Goal: Contribute content: Contribute content

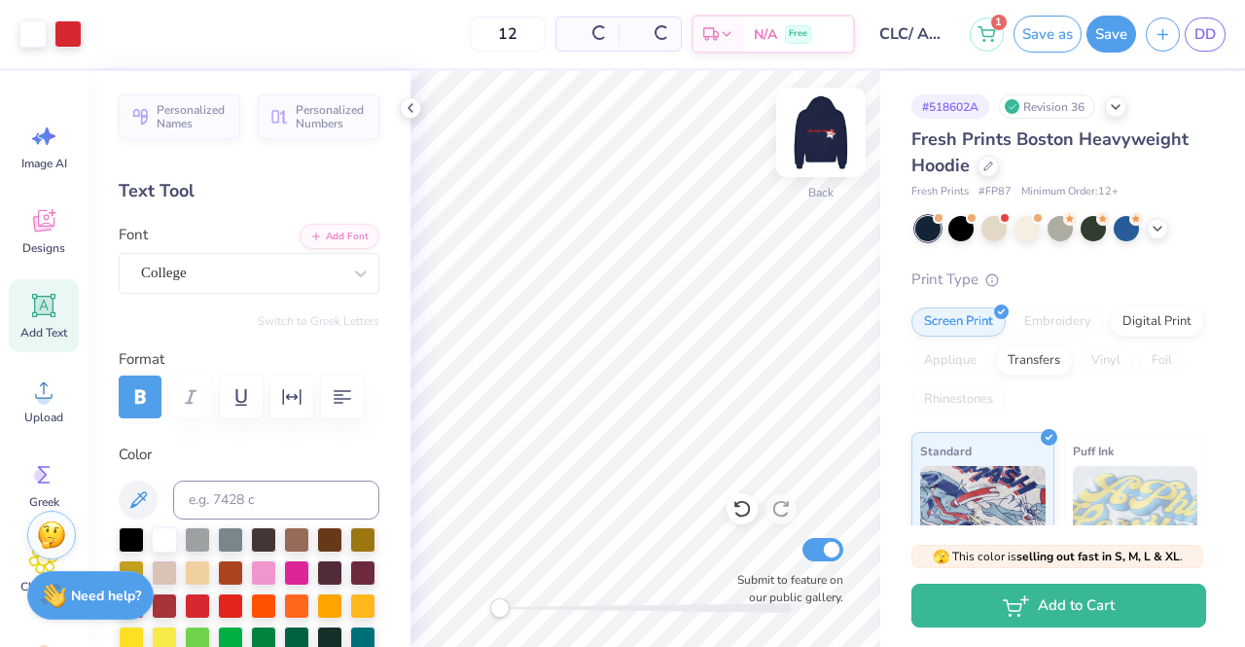
click at [818, 139] on img at bounding box center [821, 132] width 78 height 78
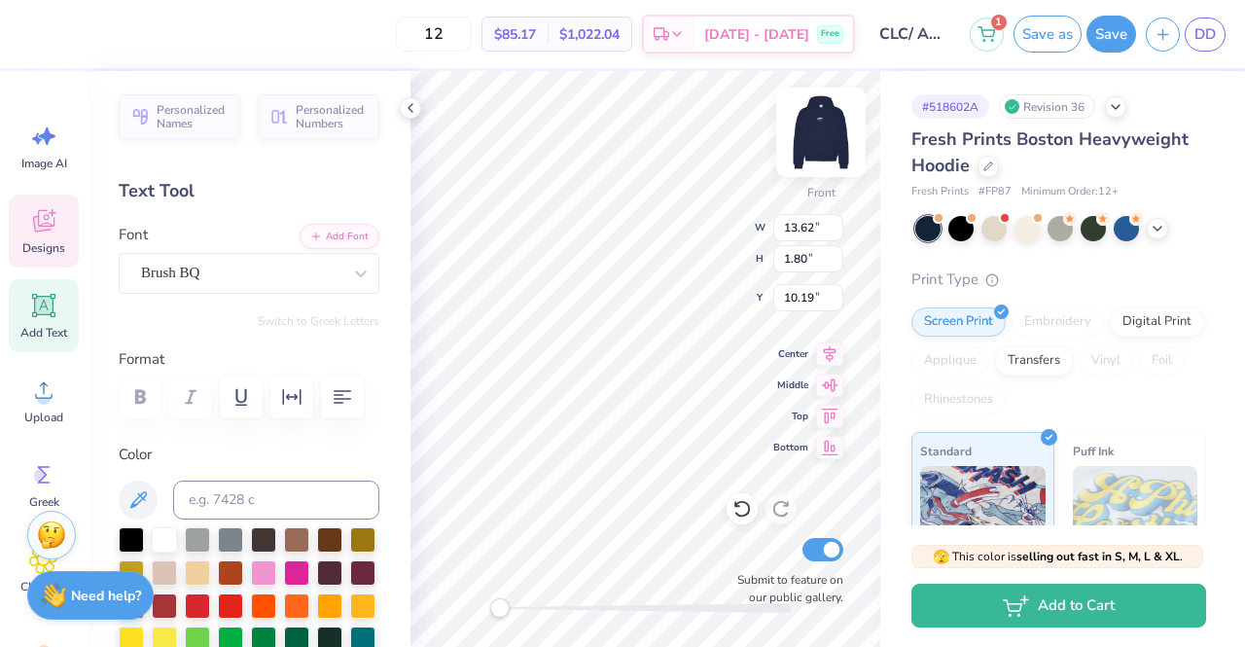
scroll to position [16, 10]
type textarea "o"
type textarea "[GEOGRAPHIC_DATA][US_STATE]"
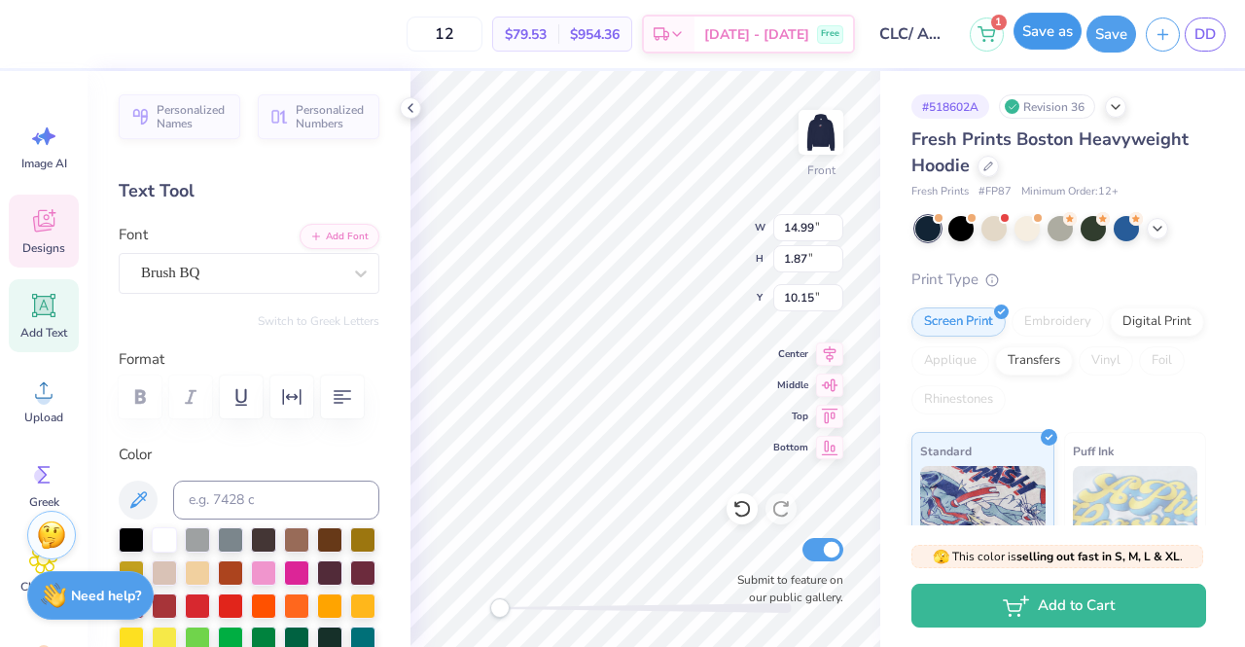
click at [1072, 39] on button "Save as" at bounding box center [1048, 31] width 68 height 37
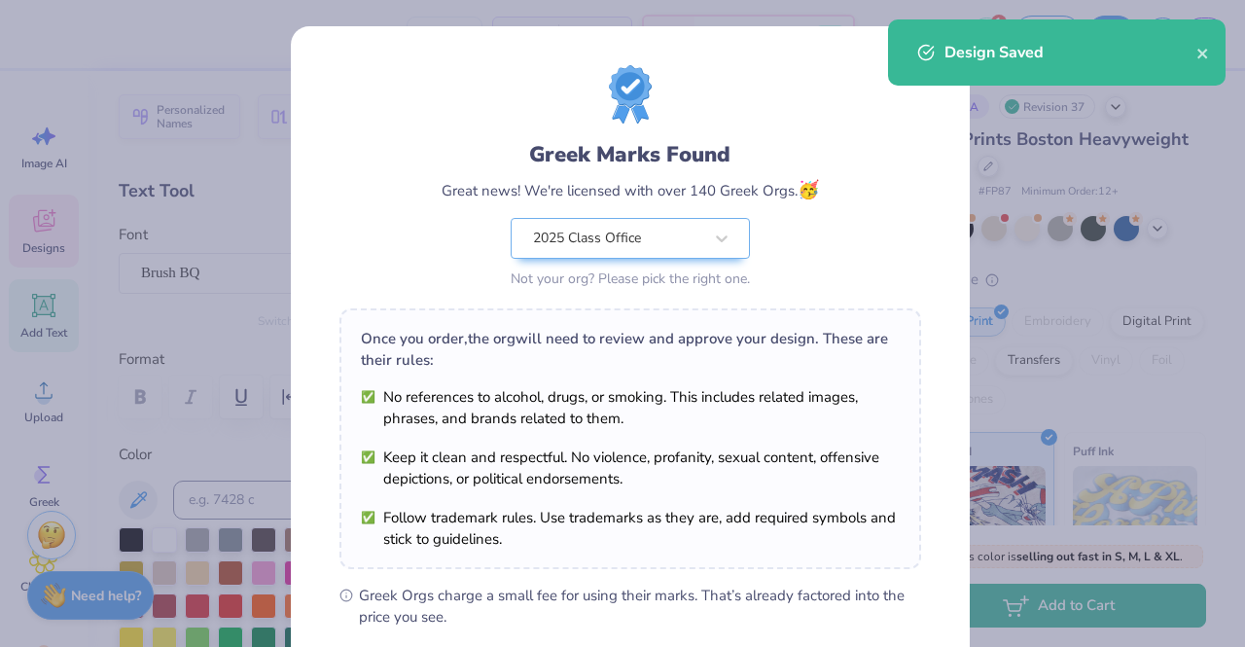
scroll to position [261, 0]
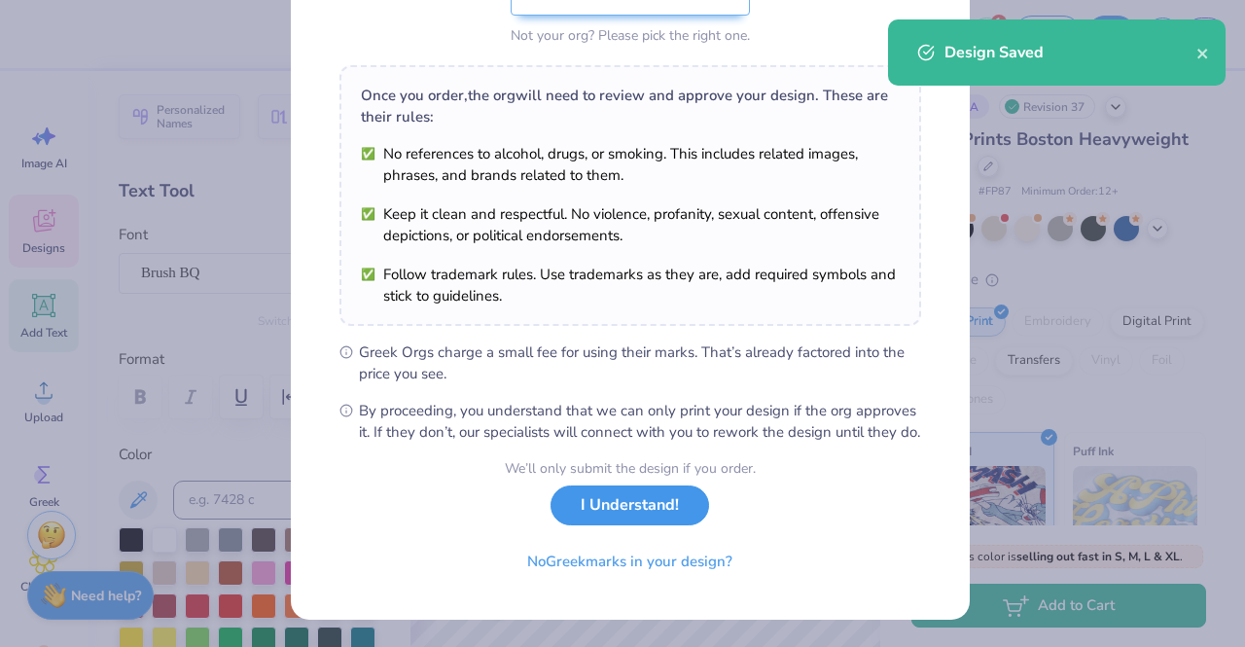
click at [604, 514] on button "I Understand!" at bounding box center [630, 506] width 159 height 40
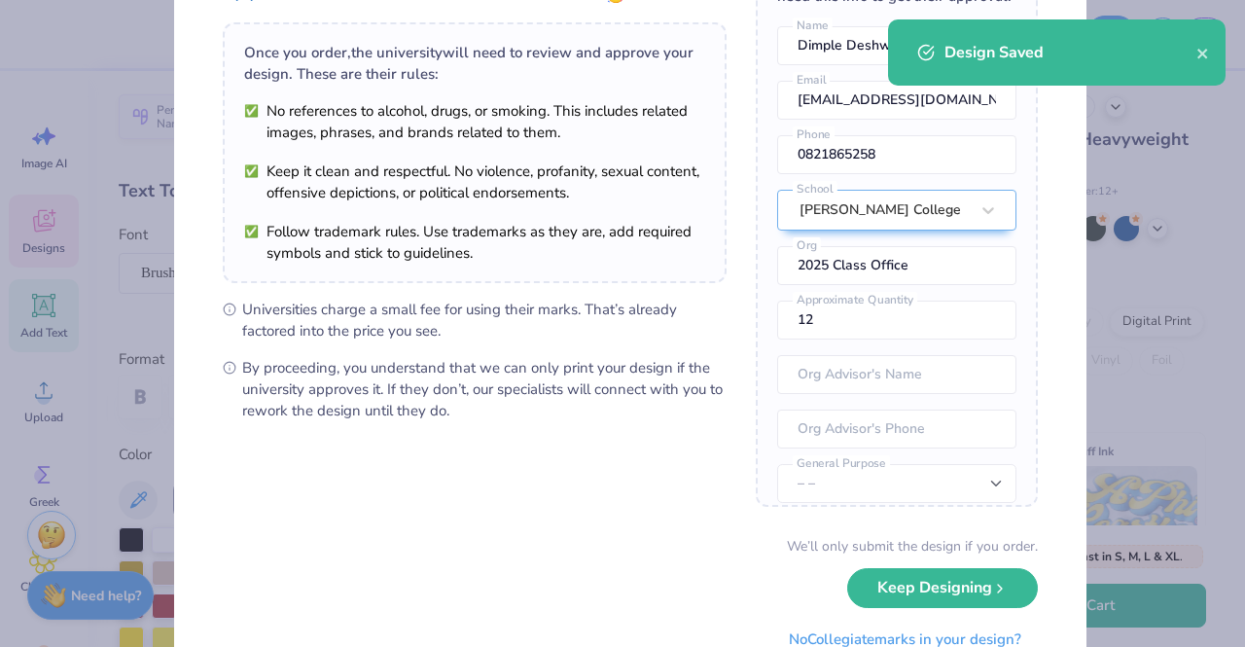
scroll to position [198, 0]
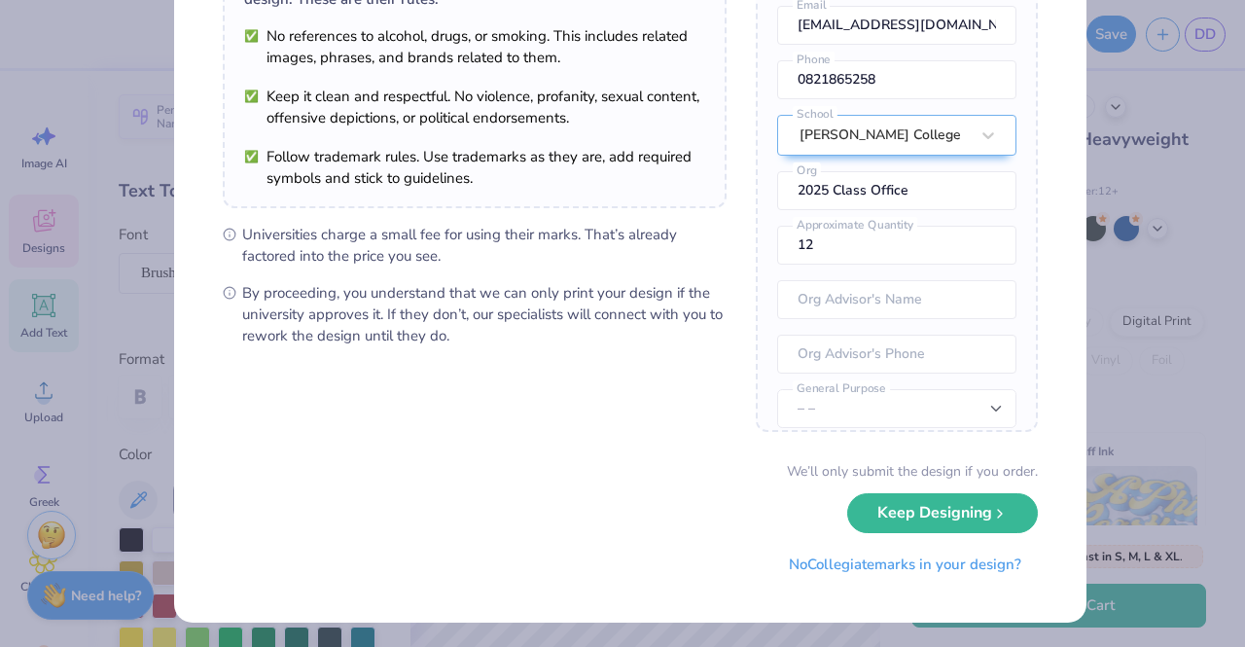
click at [911, 486] on div "We’ll only submit the design if you order. Keep Designing No Collegiate marks i…" at bounding box center [630, 522] width 815 height 123
click at [911, 501] on button "Keep Designing" at bounding box center [942, 508] width 191 height 40
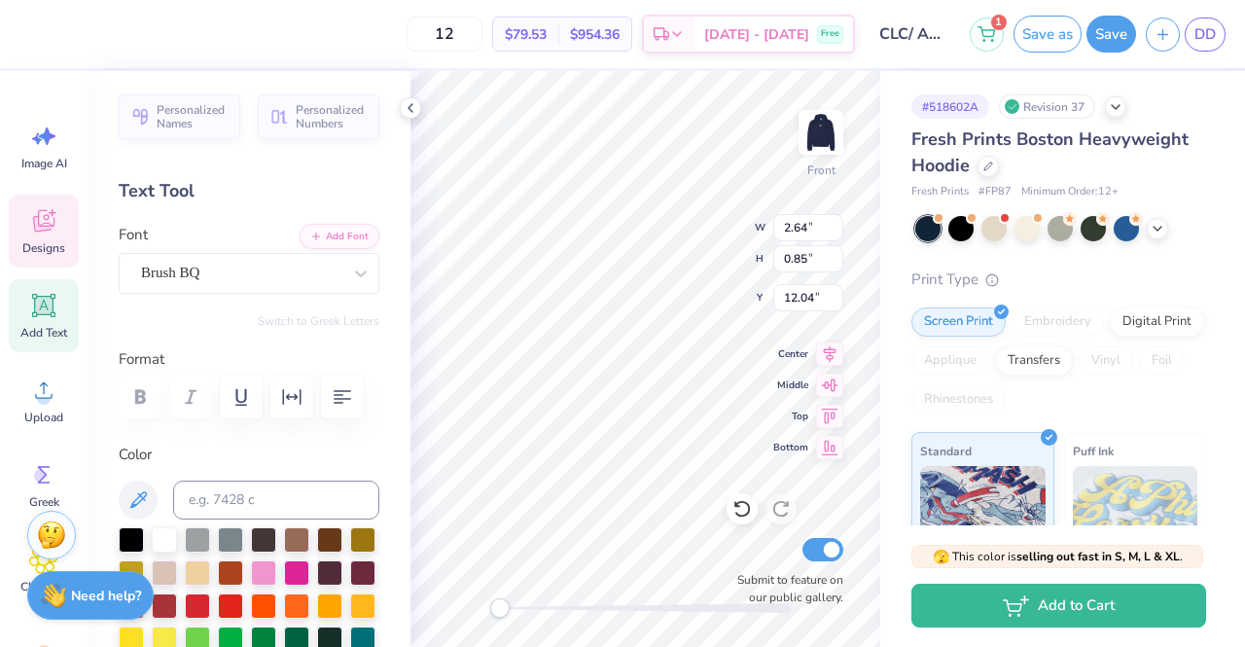
scroll to position [16, 2]
type textarea "ChiO"
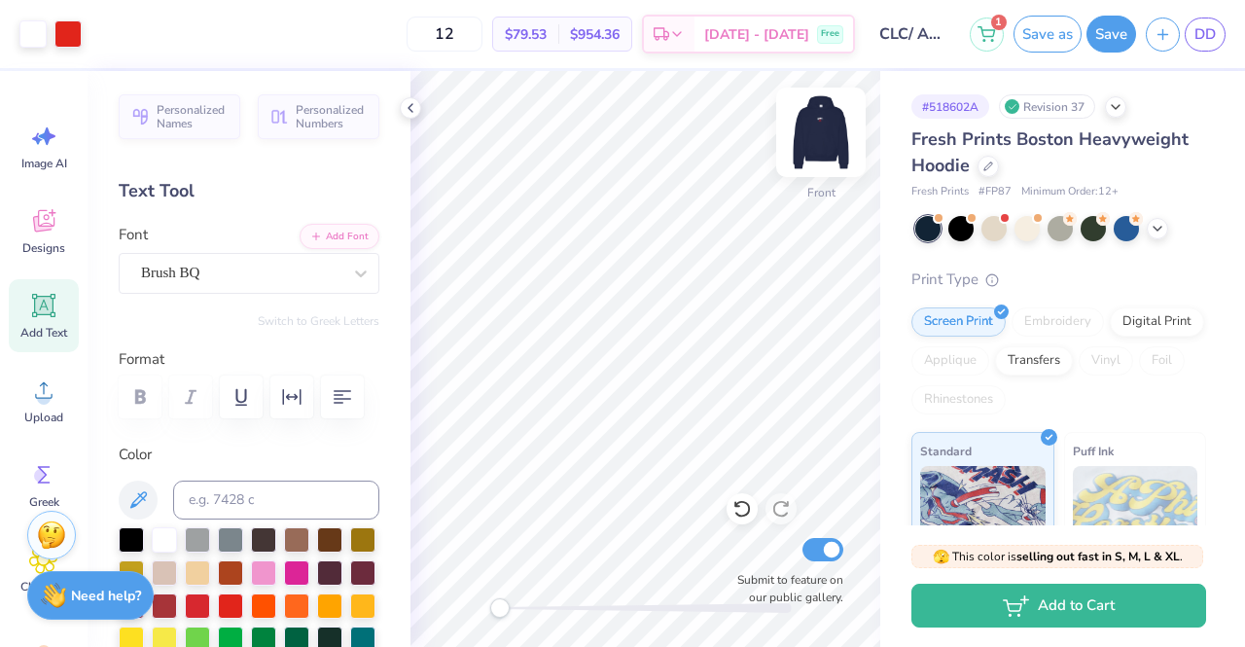
click at [810, 143] on img at bounding box center [821, 132] width 78 height 78
click at [810, 143] on img at bounding box center [821, 132] width 39 height 39
click at [843, 135] on img at bounding box center [821, 132] width 78 height 78
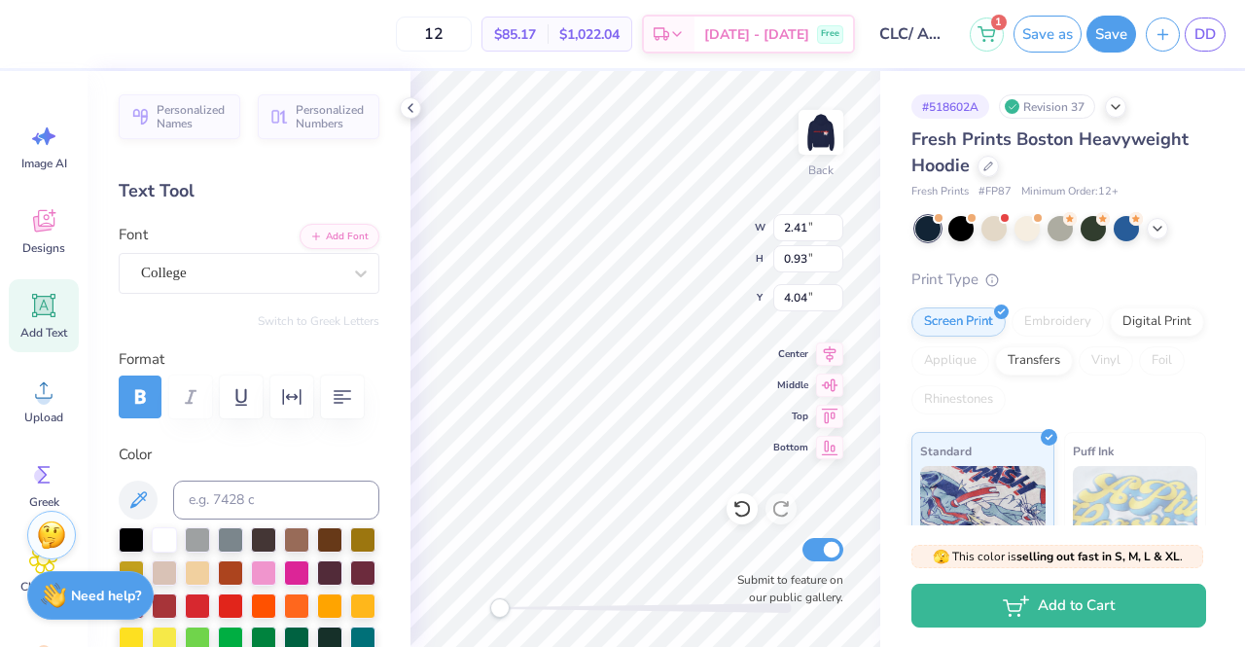
type textarea "Chio"
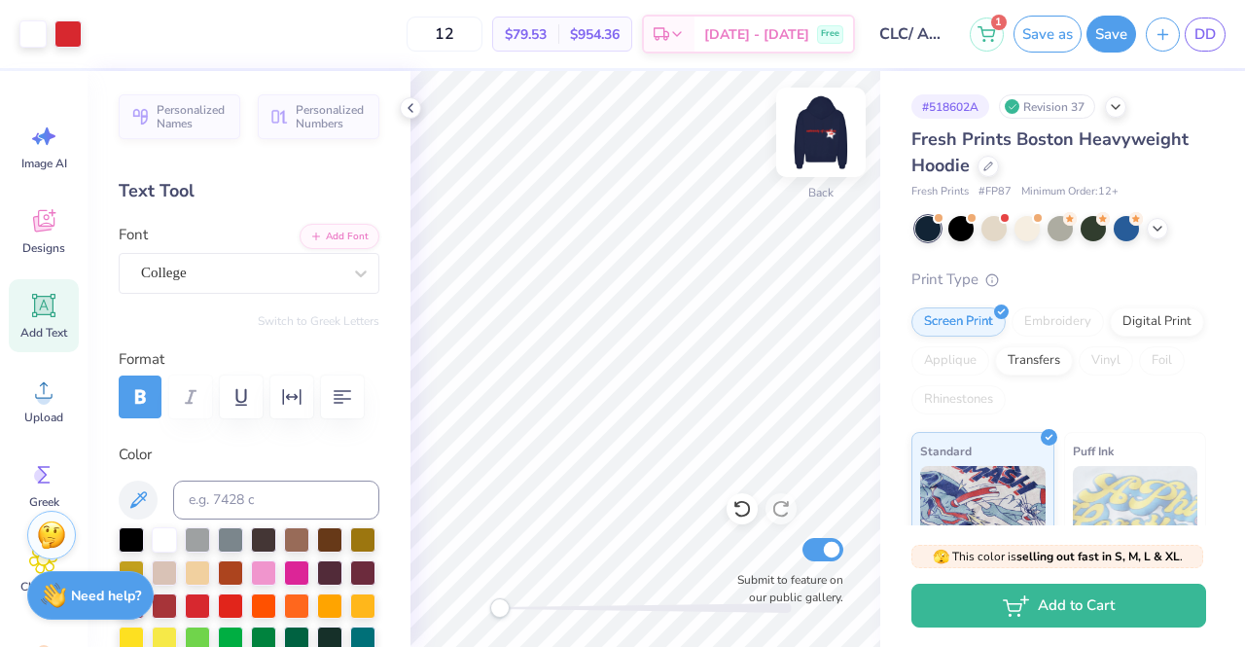
click at [843, 131] on img at bounding box center [821, 132] width 78 height 78
click at [835, 131] on img at bounding box center [821, 132] width 78 height 78
click at [1076, 27] on button "Save as" at bounding box center [1048, 31] width 68 height 37
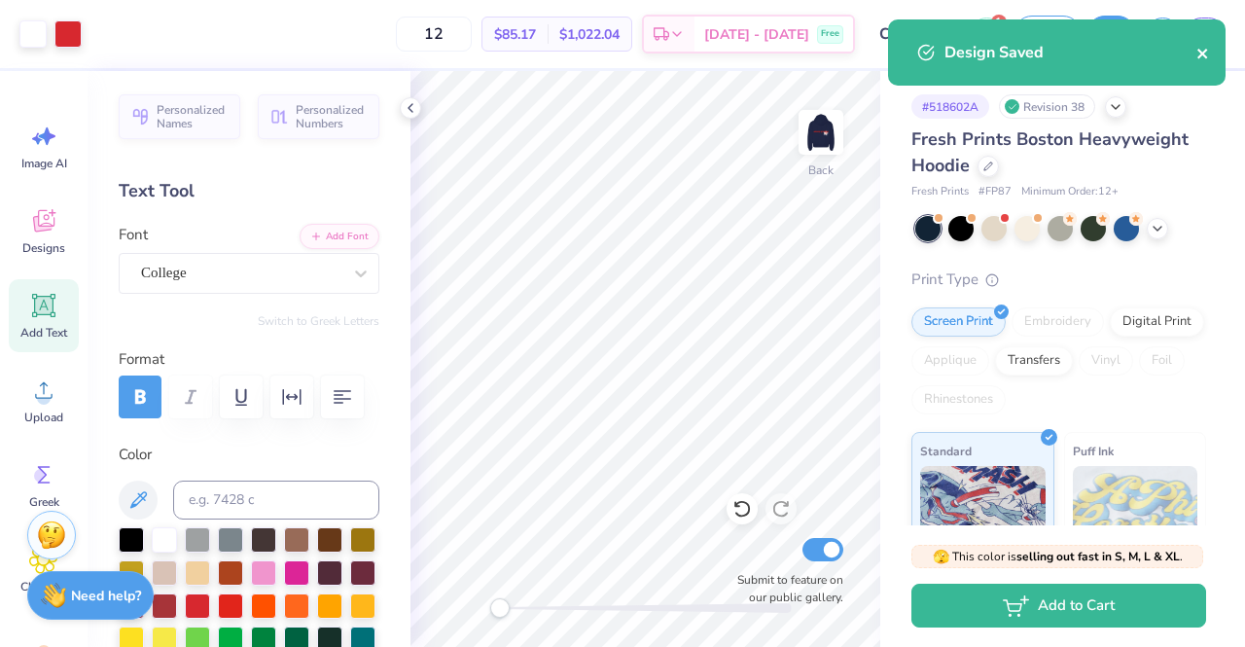
click at [1207, 54] on icon "close" at bounding box center [1204, 54] width 14 height 16
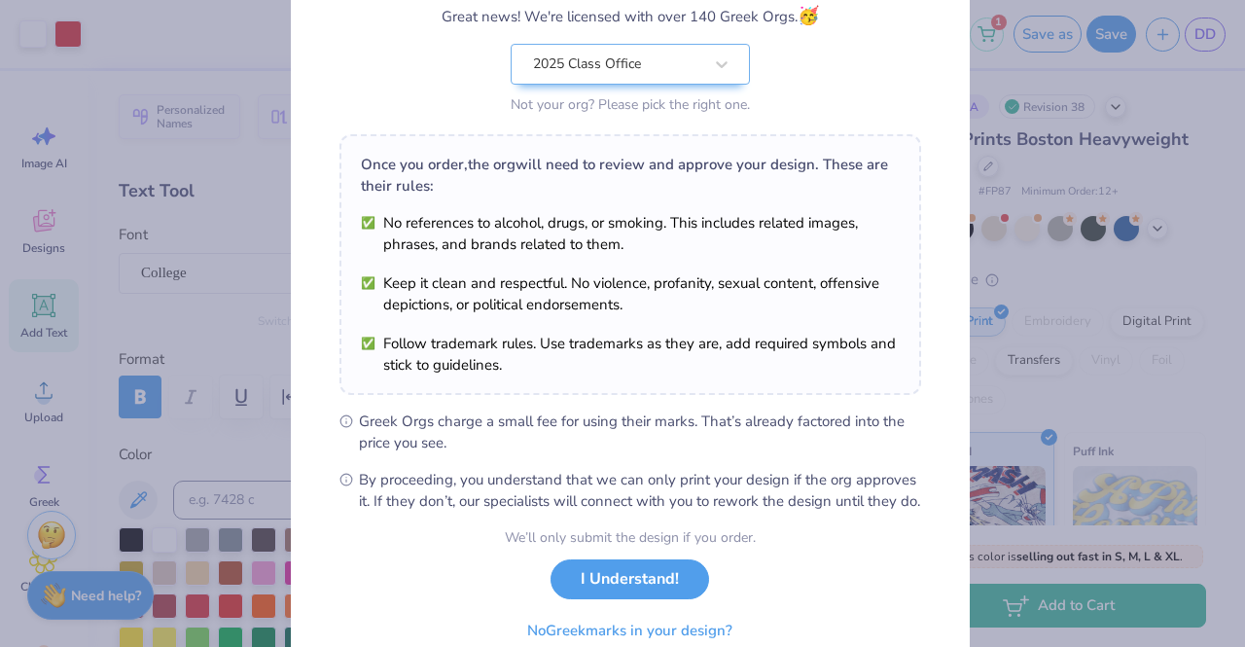
scroll to position [261, 0]
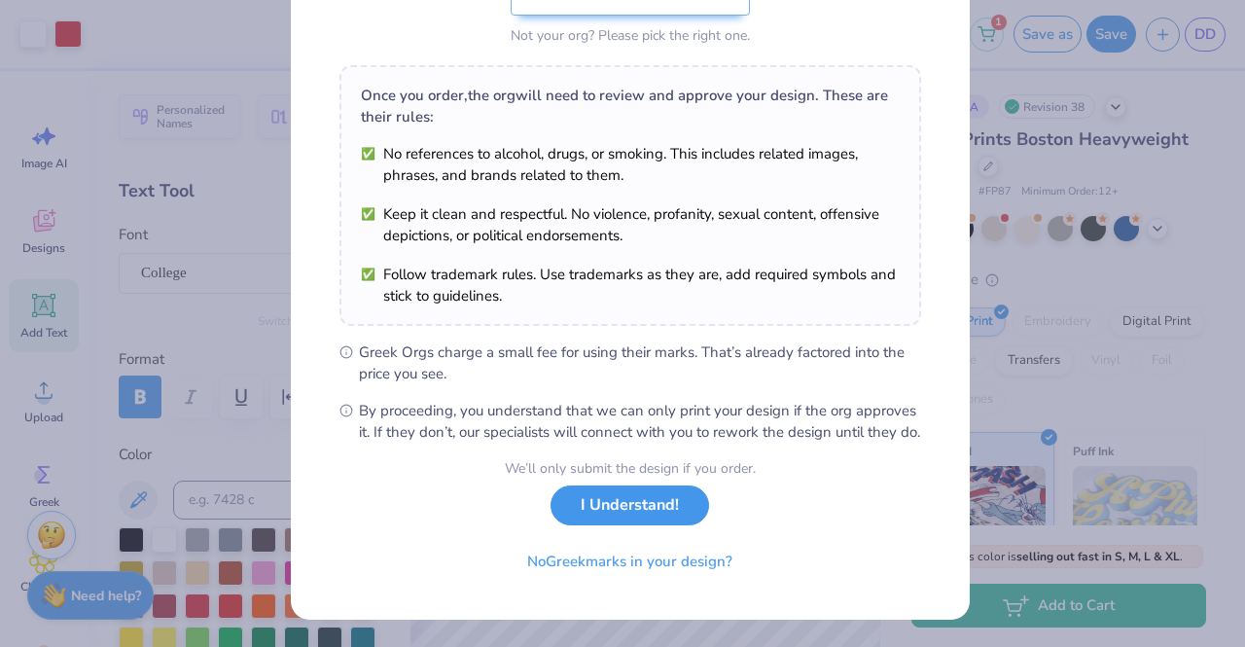
click at [636, 520] on button "I Understand!" at bounding box center [630, 506] width 159 height 40
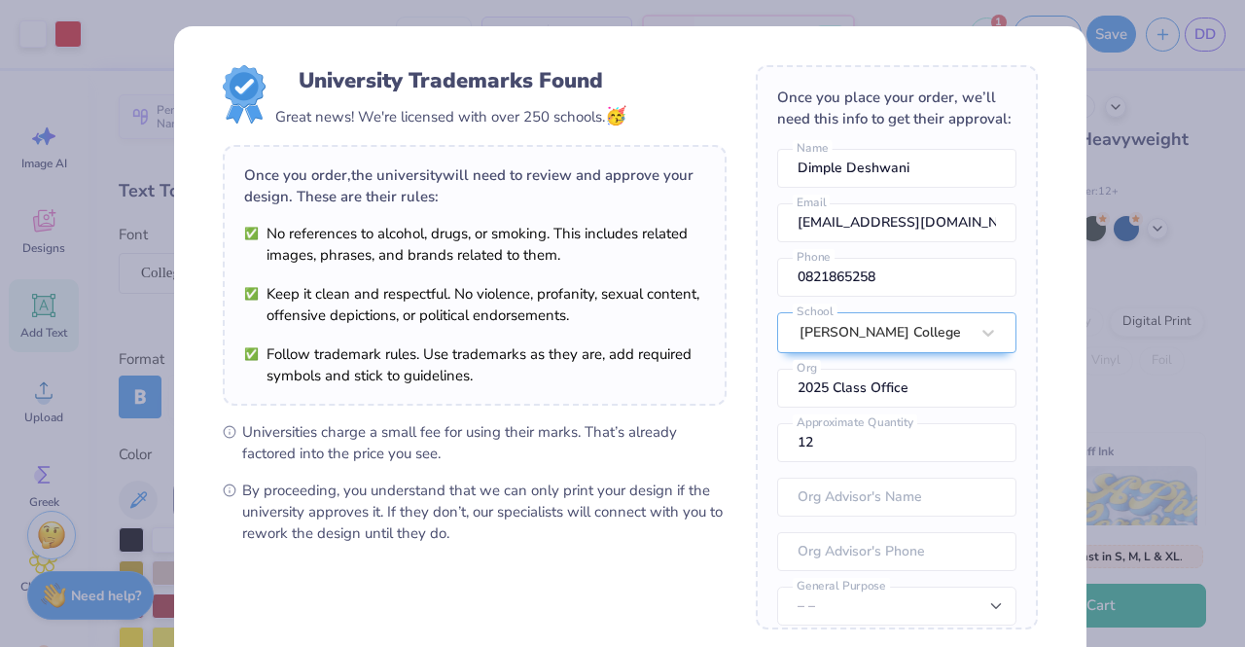
scroll to position [198, 0]
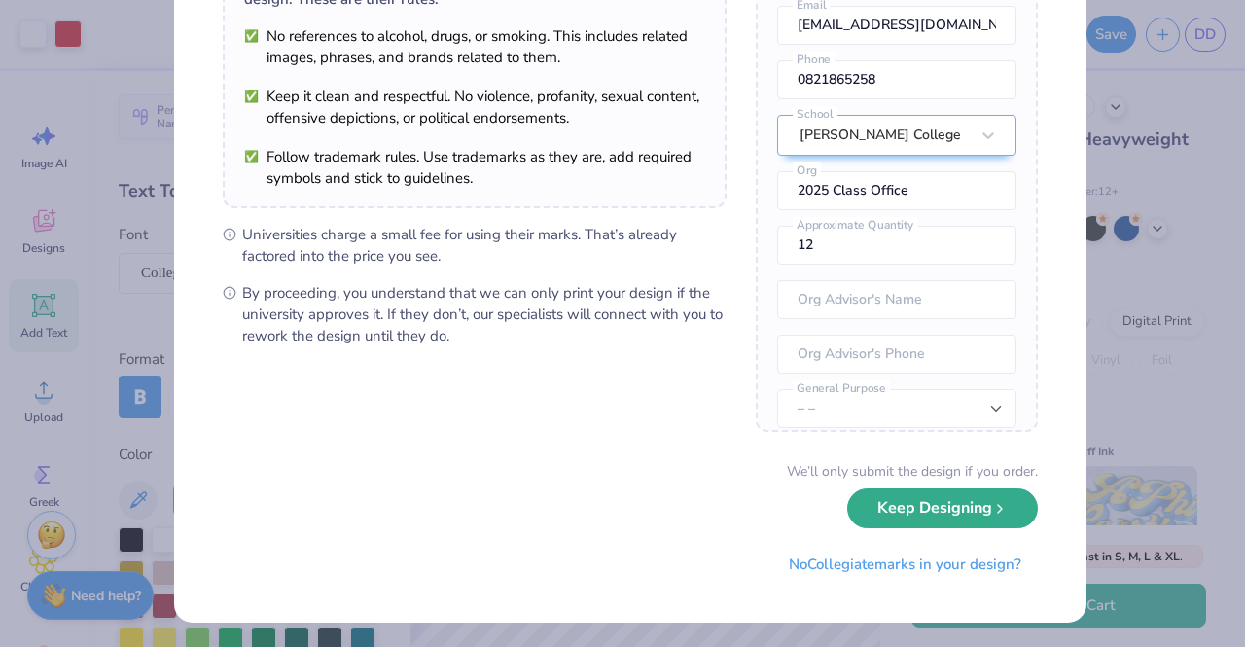
click at [907, 505] on button "Keep Designing" at bounding box center [942, 508] width 191 height 40
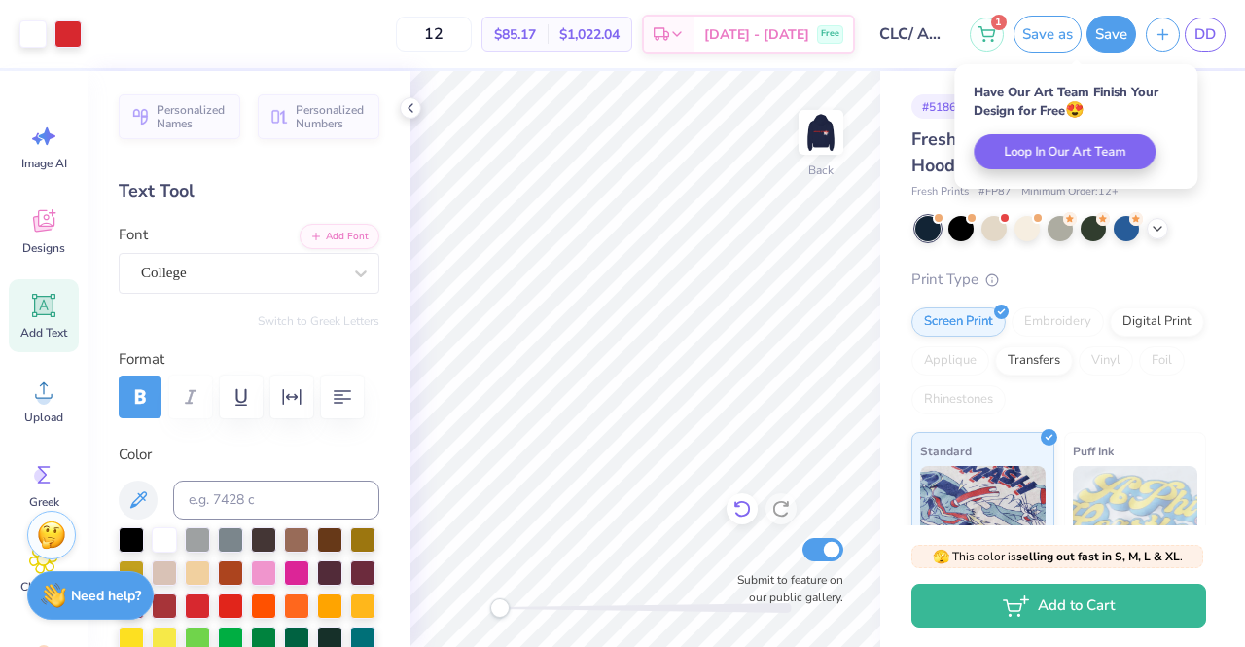
click at [749, 509] on icon at bounding box center [742, 510] width 17 height 18
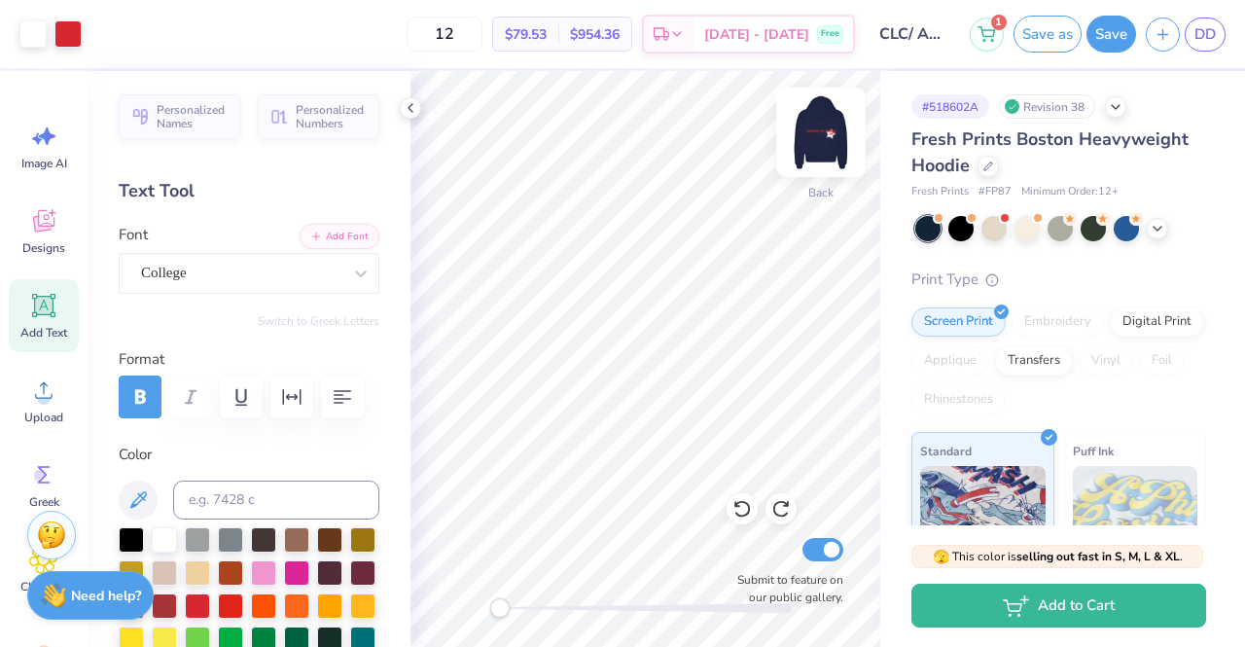
click at [819, 143] on img at bounding box center [821, 132] width 78 height 78
click at [738, 503] on icon at bounding box center [742, 510] width 17 height 18
click at [1045, 30] on button "Save as" at bounding box center [1048, 31] width 68 height 37
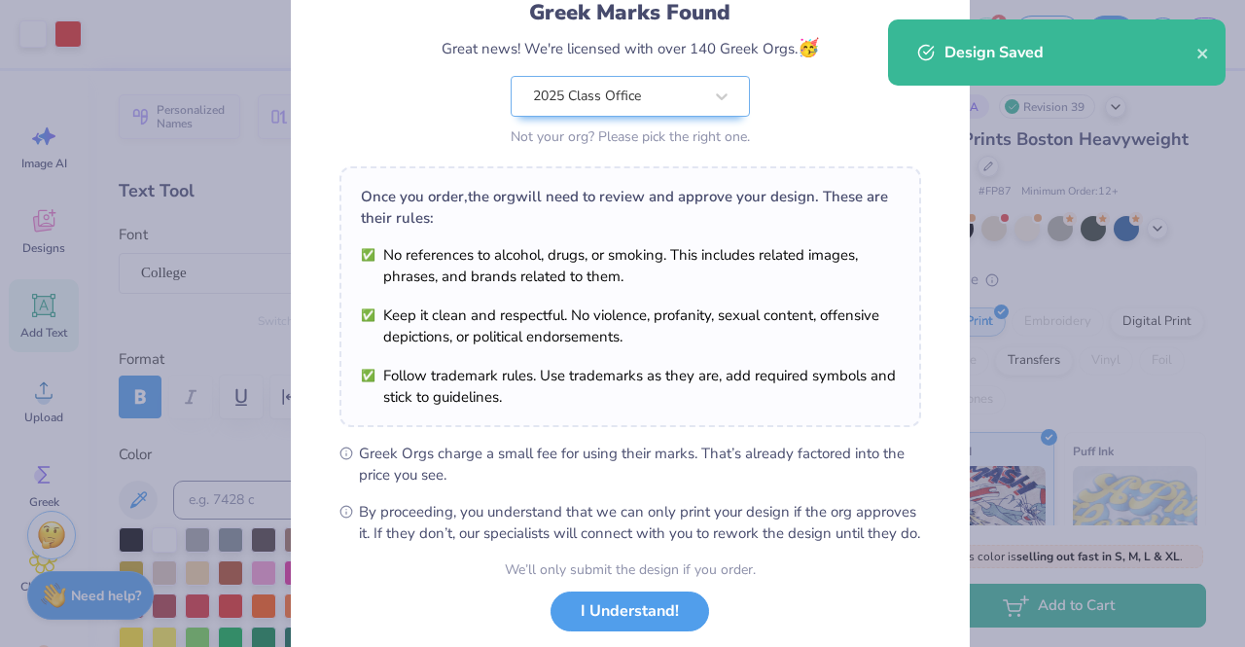
scroll to position [261, 0]
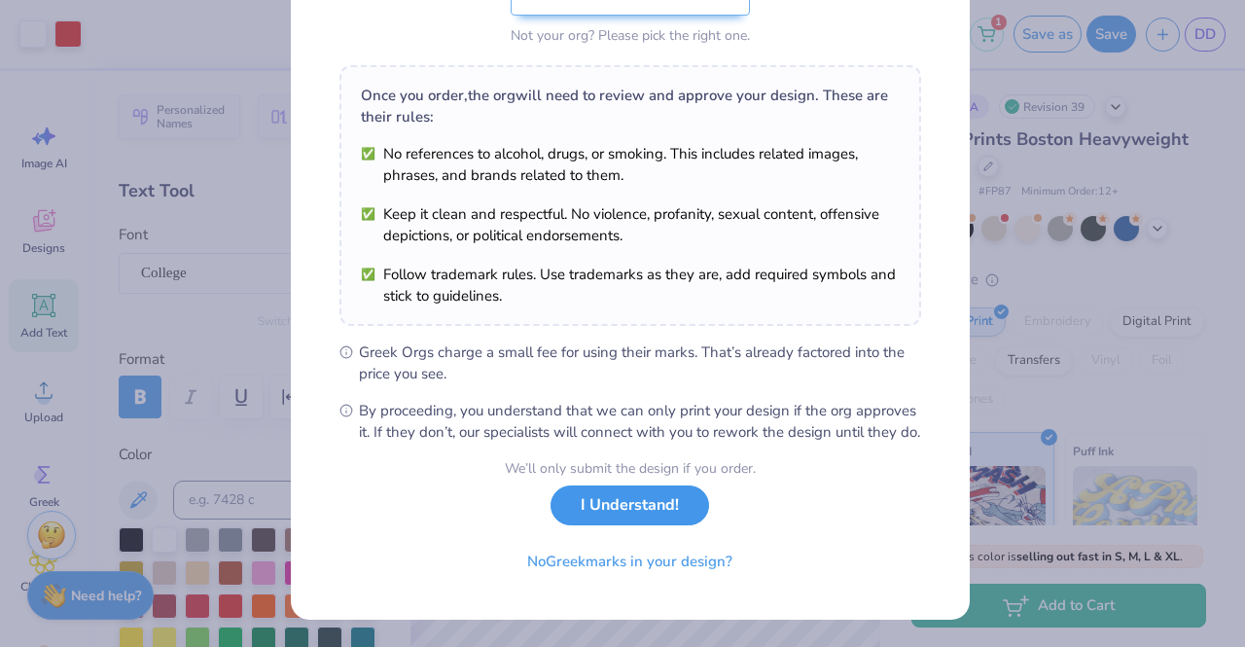
click at [634, 516] on button "I Understand!" at bounding box center [630, 506] width 159 height 40
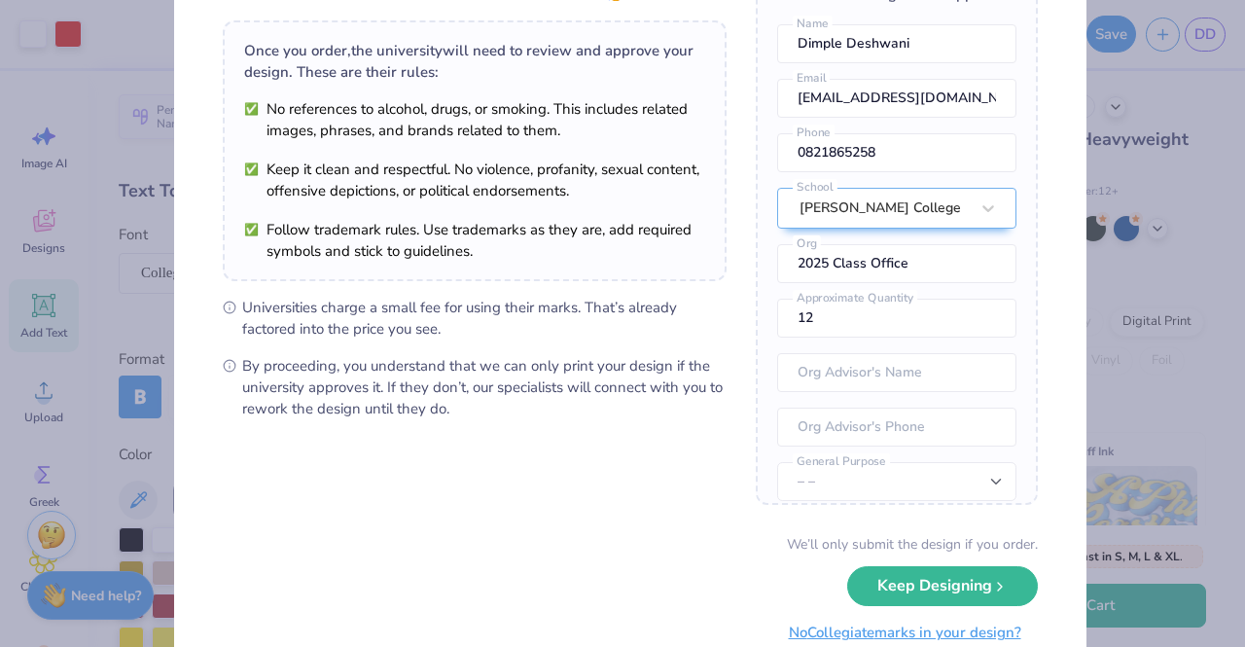
scroll to position [198, 0]
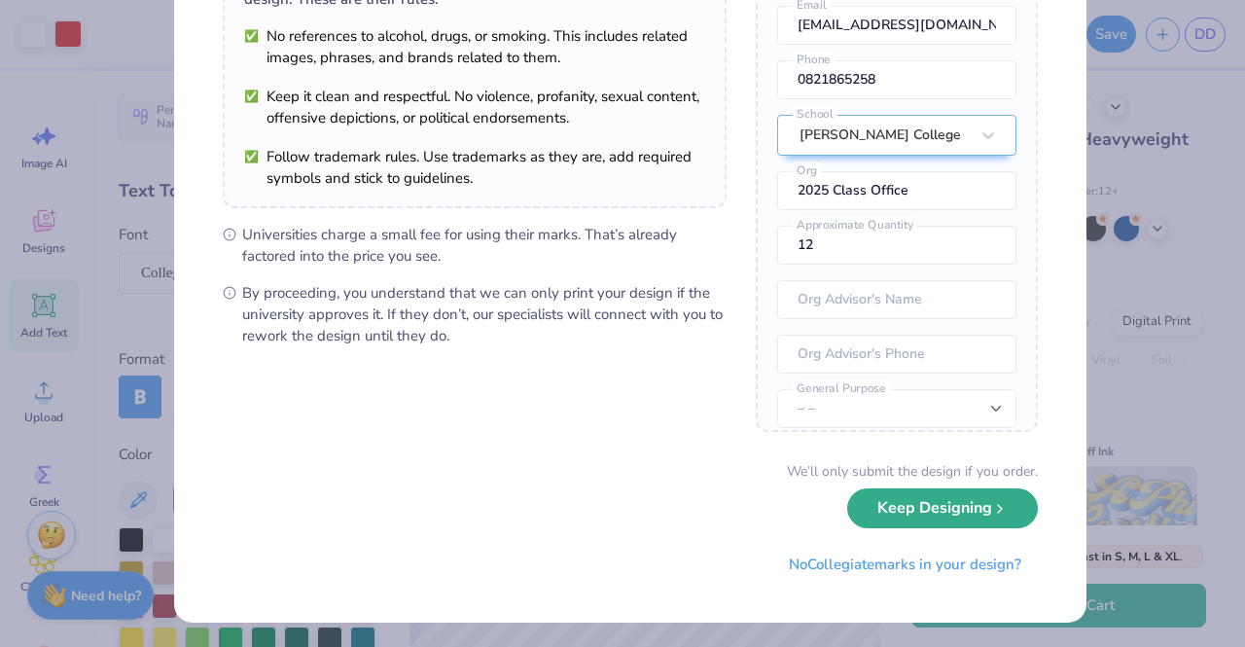
click at [889, 508] on button "Keep Designing" at bounding box center [942, 508] width 191 height 40
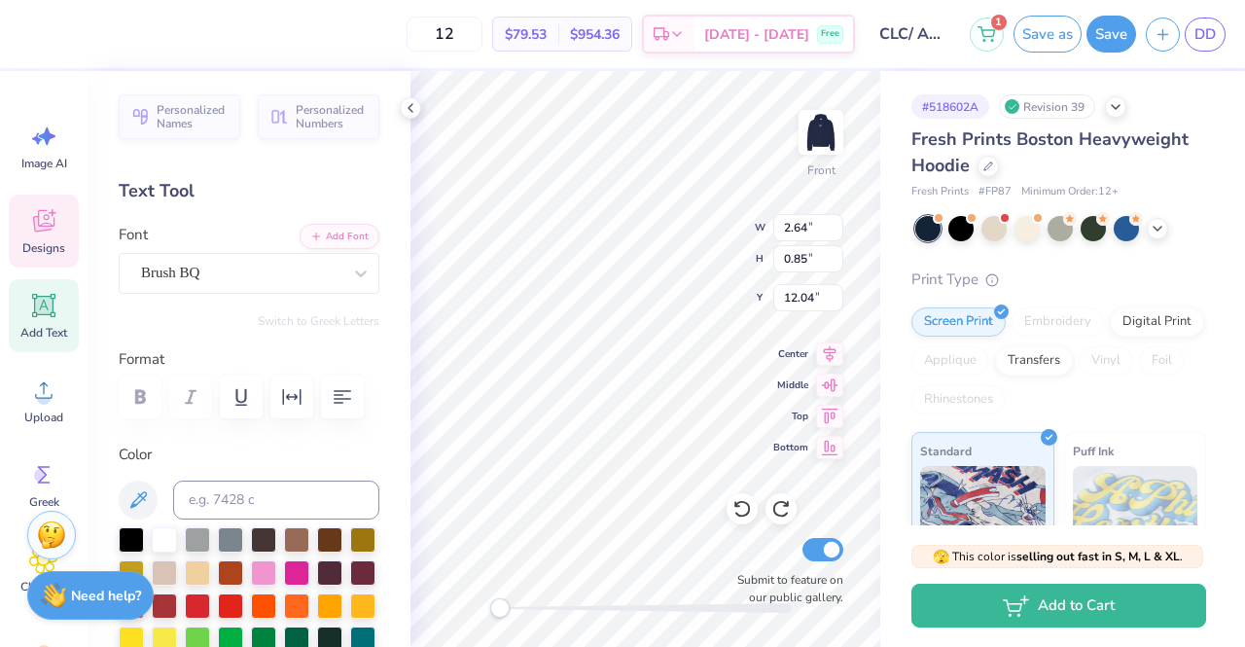
scroll to position [16, 2]
type textarea "ChiO"
type input "14.99"
type input "1.87"
type input "10.15"
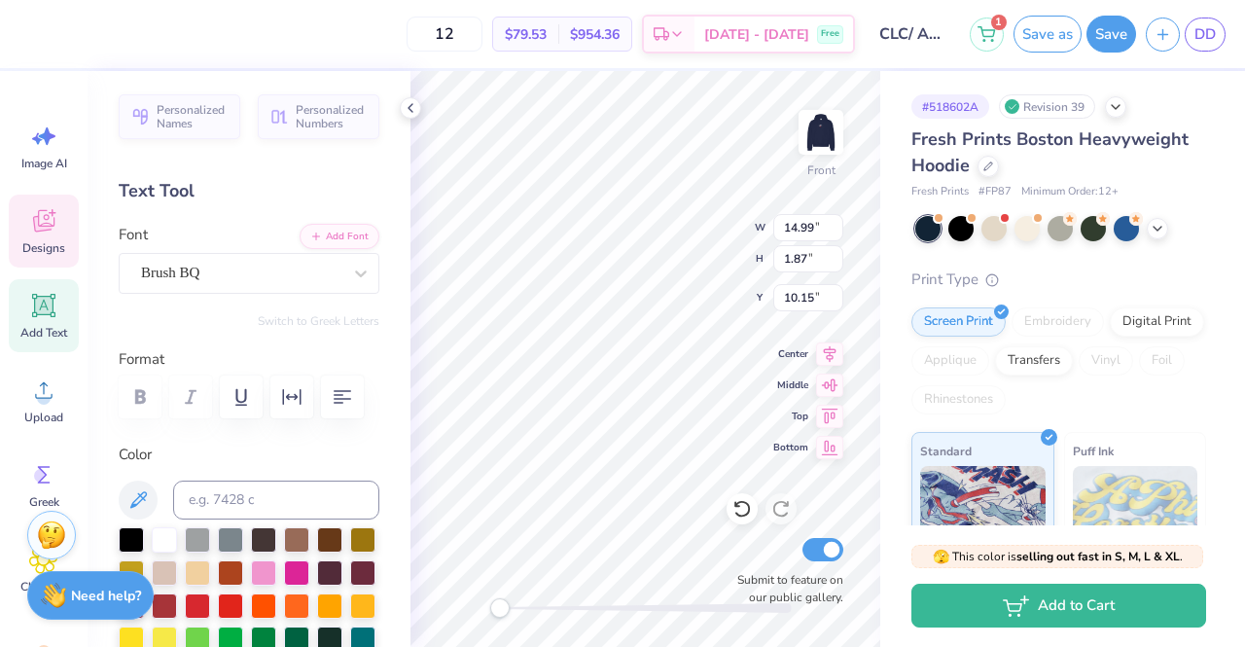
scroll to position [16, 8]
click at [751, 503] on icon at bounding box center [742, 508] width 19 height 19
click at [744, 503] on icon at bounding box center [742, 510] width 17 height 18
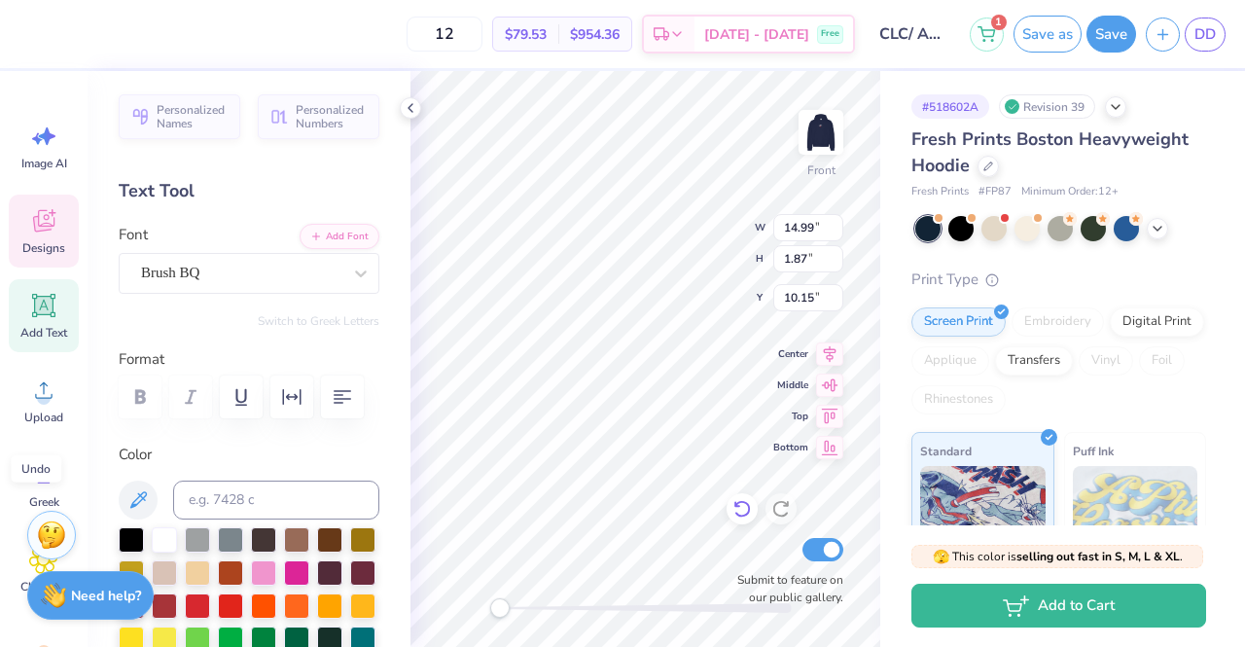
click at [744, 503] on icon at bounding box center [742, 510] width 17 height 18
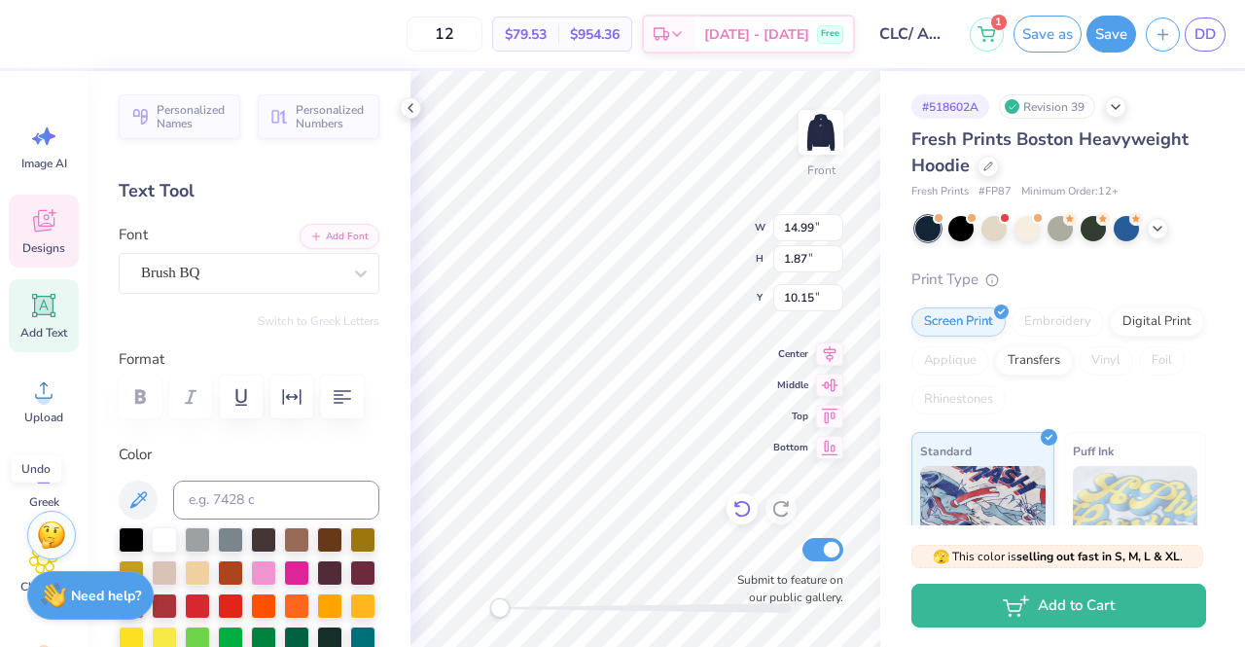
click at [744, 503] on icon at bounding box center [742, 510] width 17 height 18
click at [747, 504] on icon at bounding box center [742, 510] width 17 height 18
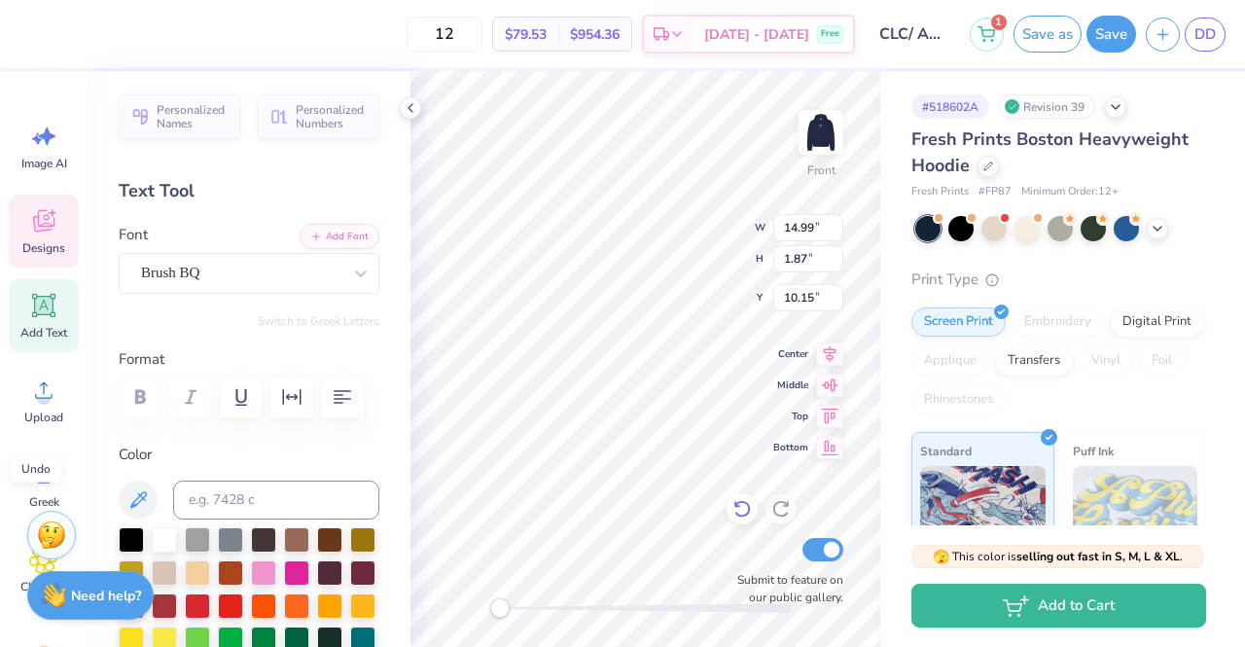
click at [747, 504] on icon at bounding box center [742, 510] width 17 height 18
type input "15.00"
type input "1.51"
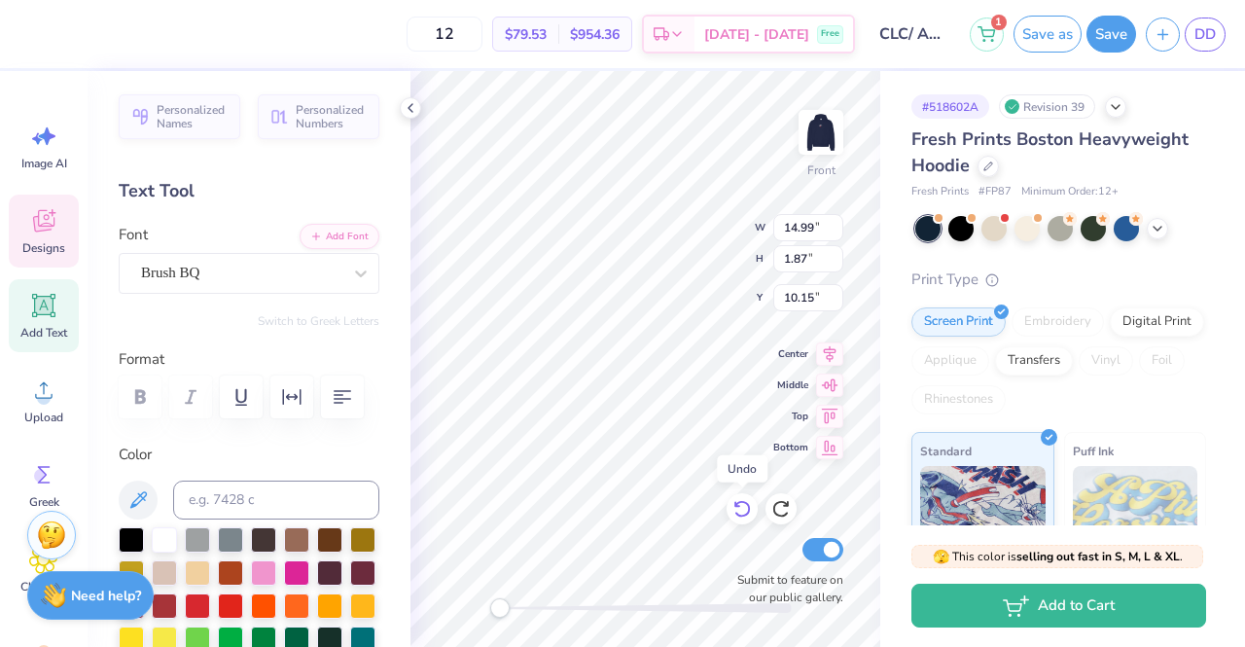
type input "10.20"
type input "1.88"
type input "0.85"
type input "12.04"
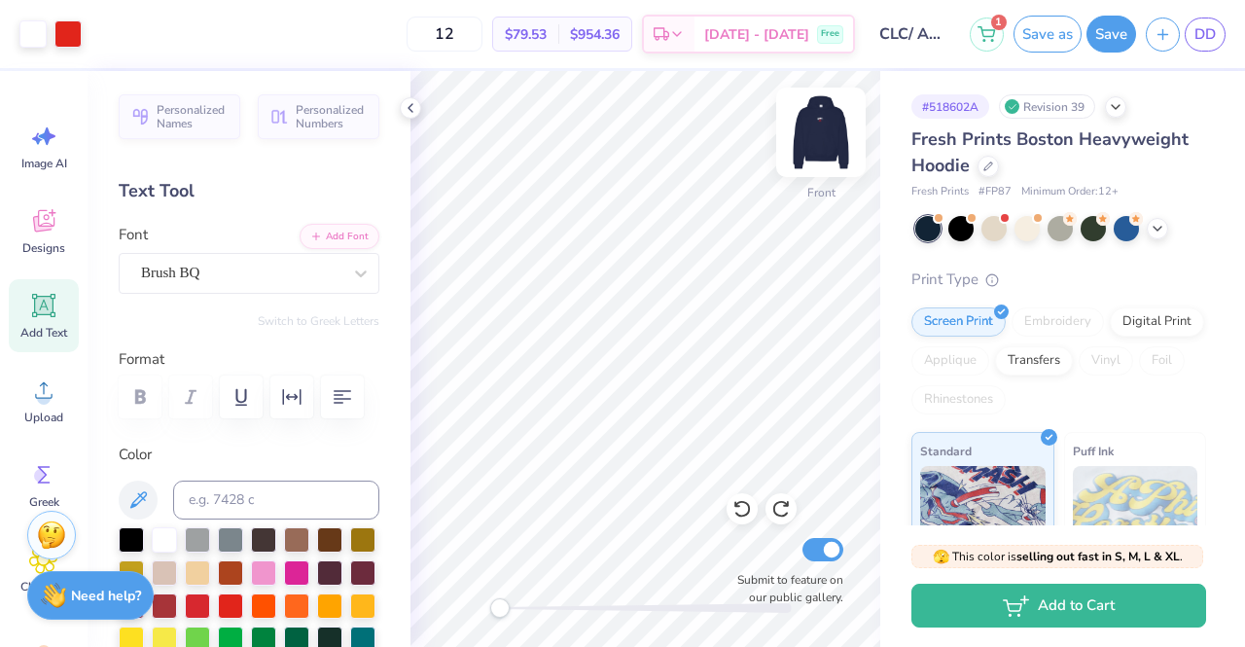
click at [821, 138] on img at bounding box center [821, 132] width 78 height 78
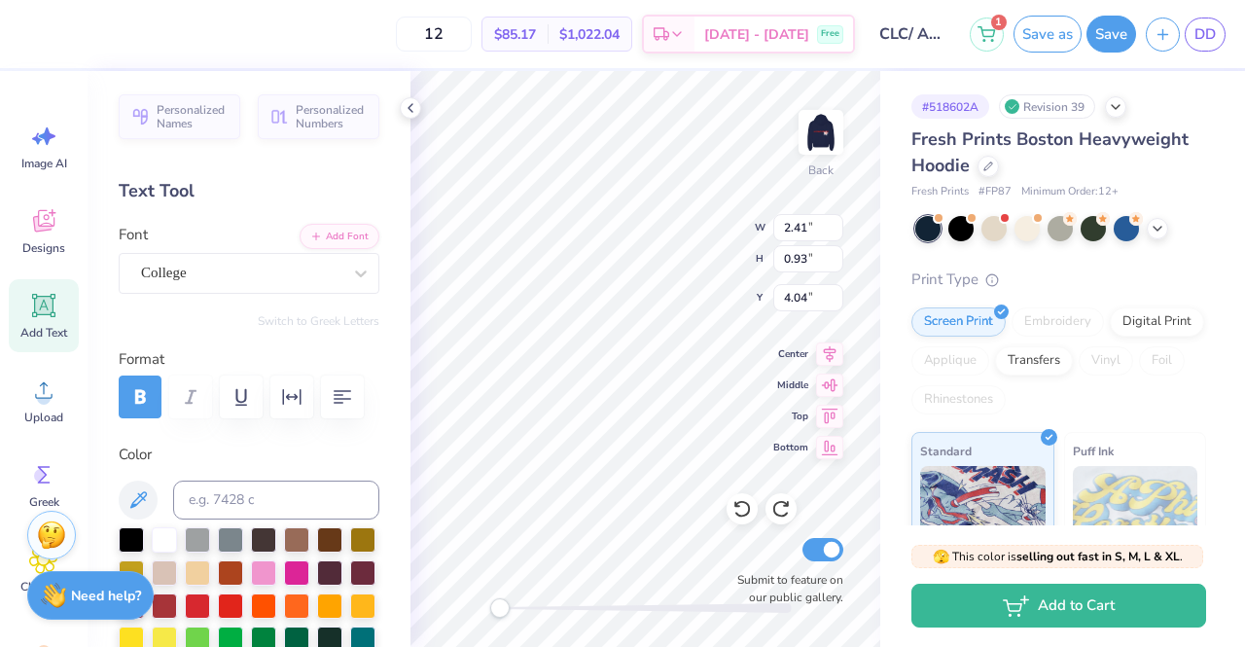
scroll to position [16, 2]
type textarea "Chio"
click at [823, 167] on img at bounding box center [821, 132] width 78 height 78
type input "1.77"
type input "0.85"
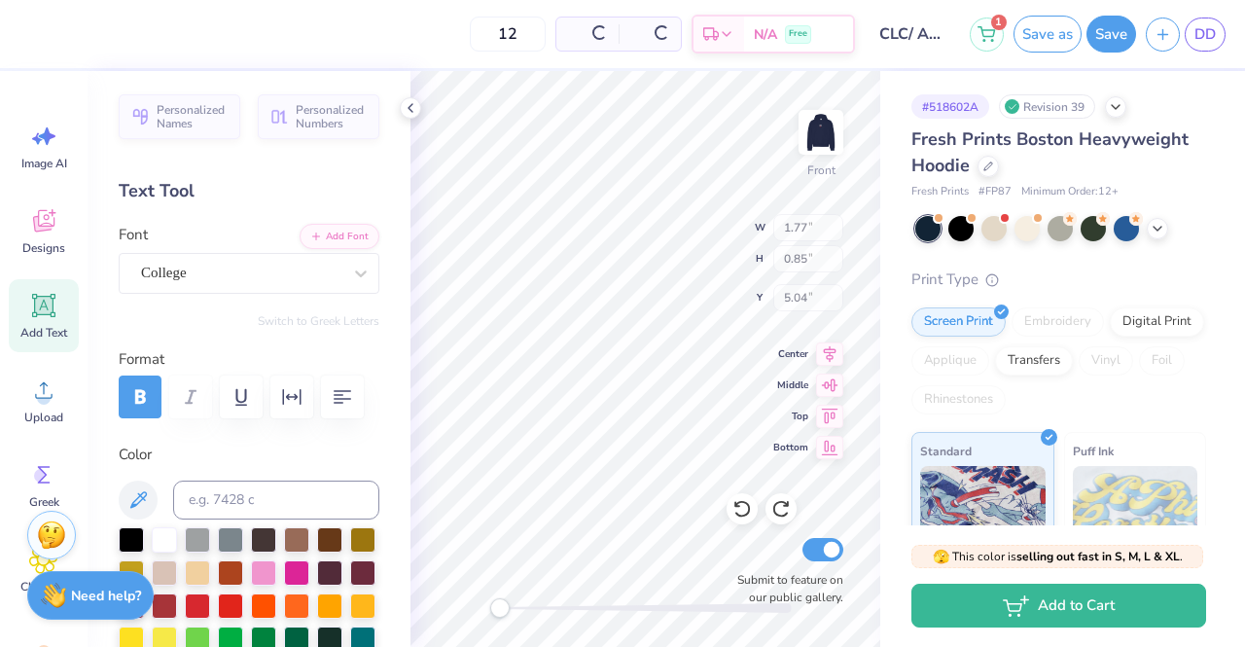
type input "5.04"
click at [802, 151] on img at bounding box center [821, 132] width 78 height 78
type input "1.73"
type input "0.83"
type input "4.09"
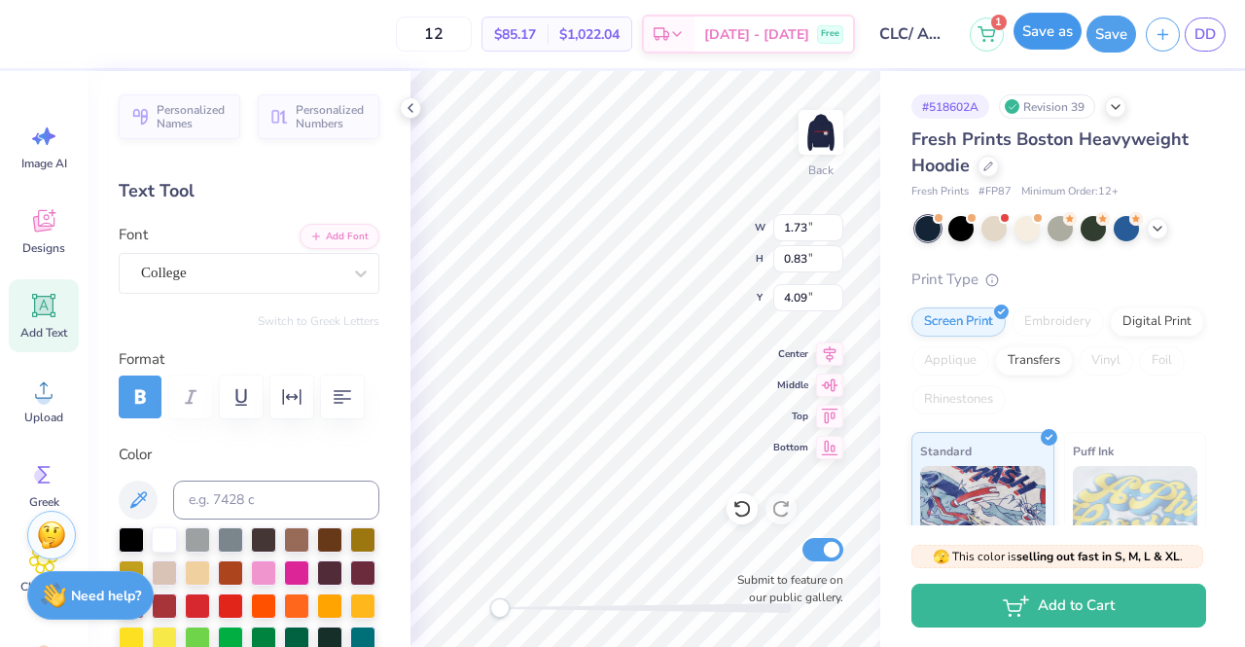
click at [1033, 44] on button "Save as" at bounding box center [1048, 31] width 68 height 37
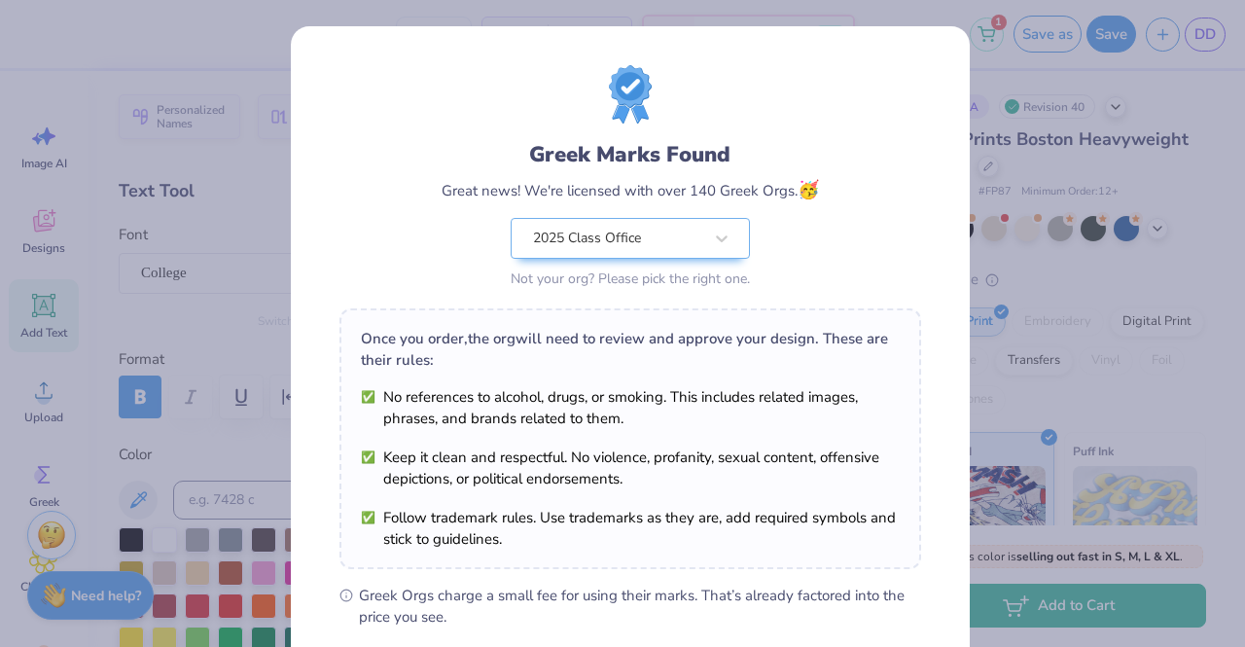
scroll to position [261, 0]
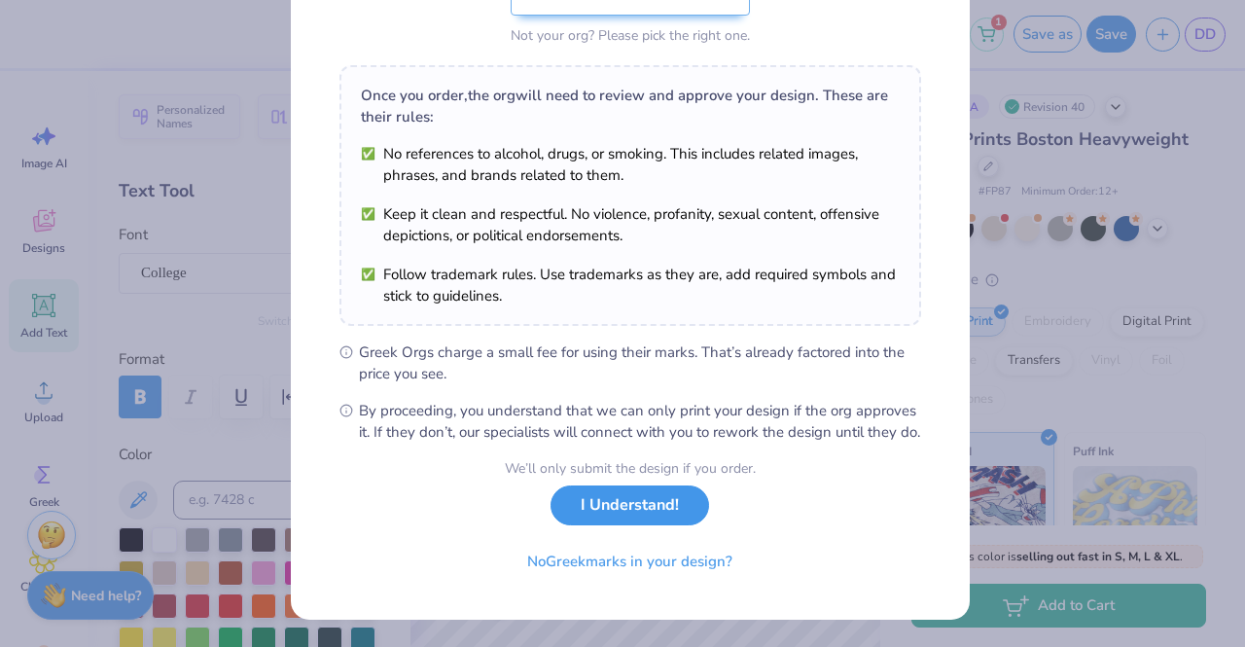
click at [644, 504] on button "I Understand!" at bounding box center [630, 506] width 159 height 40
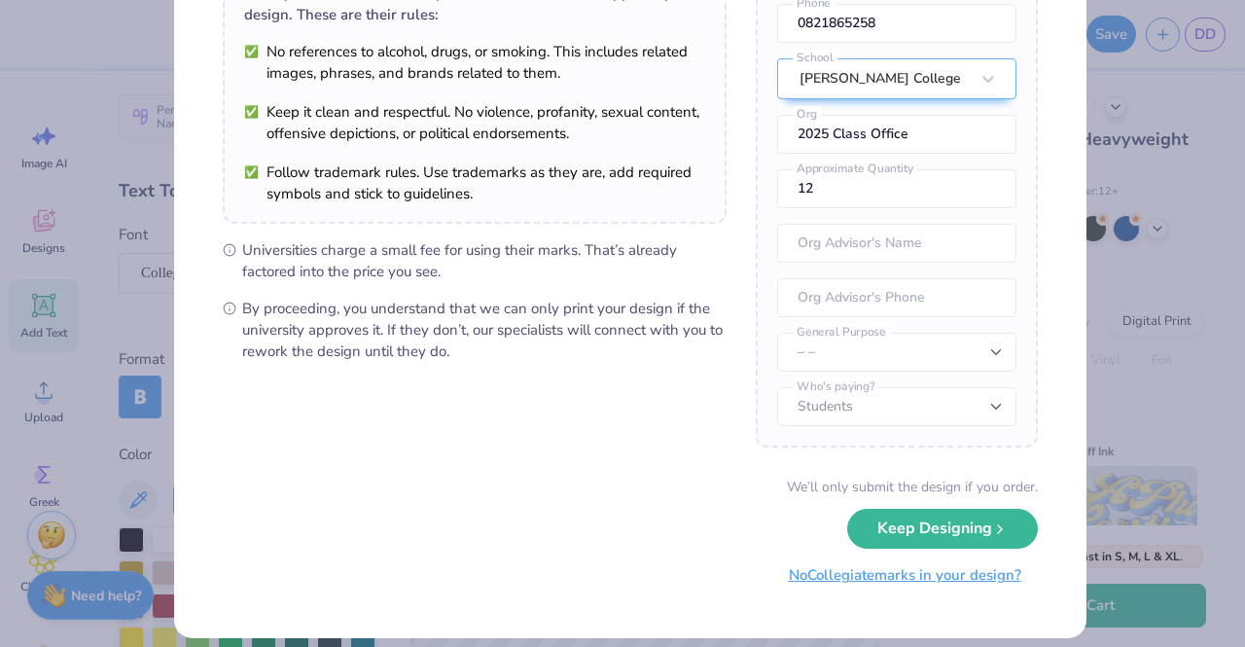
scroll to position [198, 0]
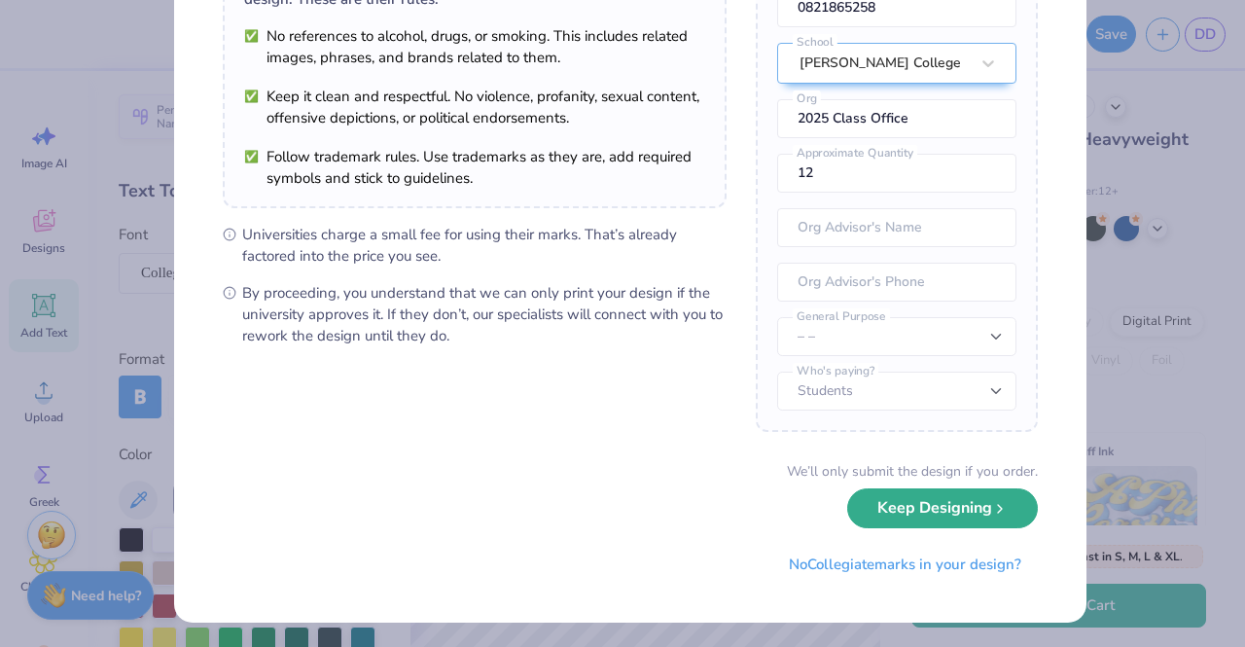
click at [926, 505] on button "Keep Designing" at bounding box center [942, 508] width 191 height 40
